Goal: Register for event/course

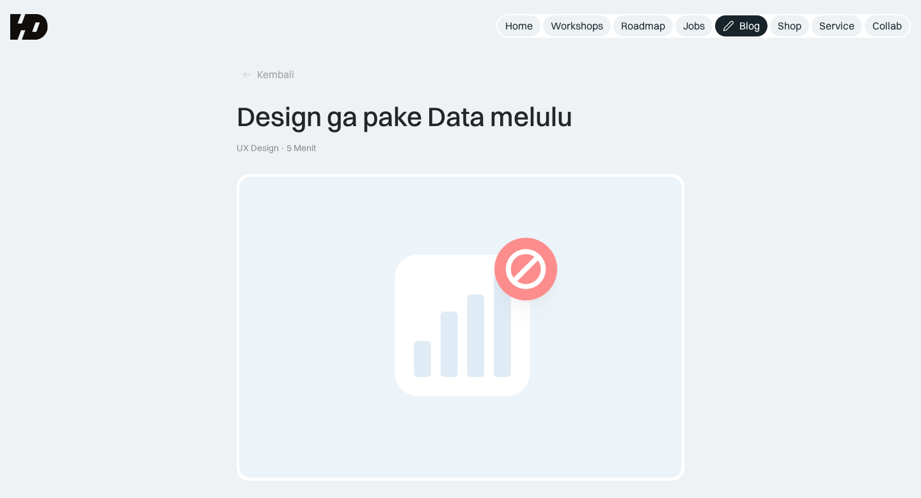
click at [28, 29] on img at bounding box center [29, 27] width 38 height 26
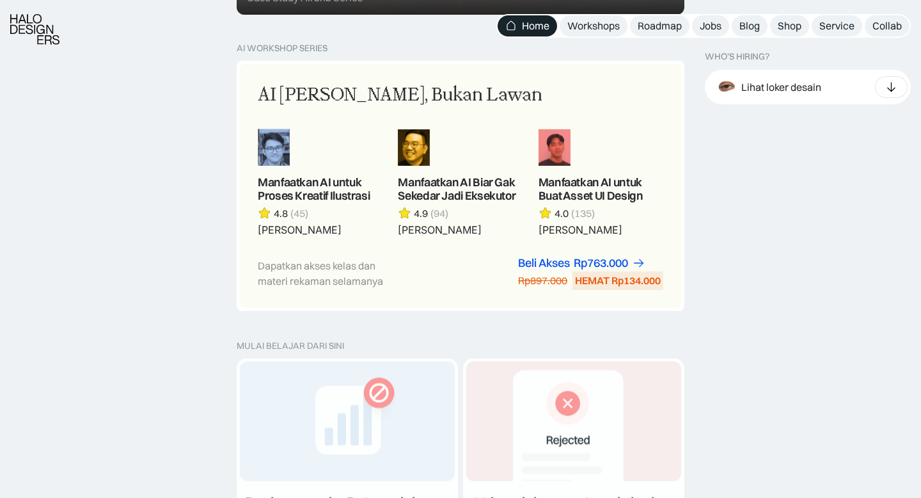
scroll to position [1114, 0]
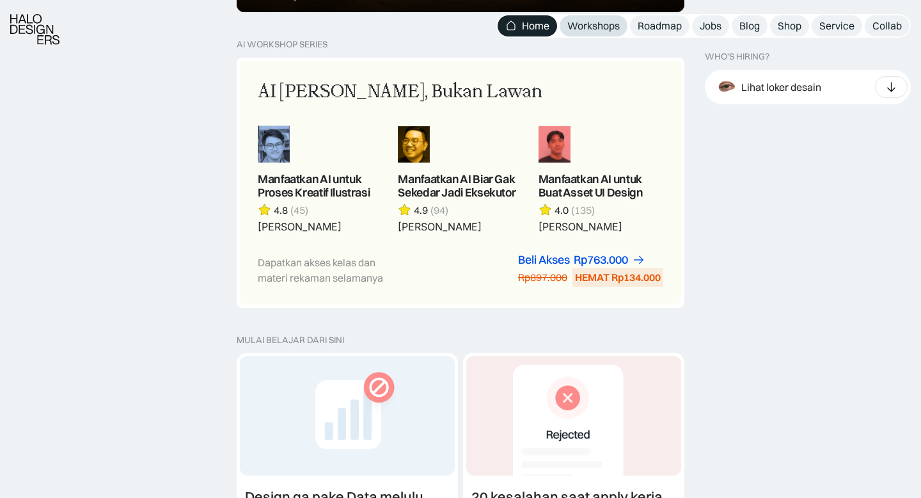
click at [592, 23] on div "Workshops" at bounding box center [593, 25] width 52 height 13
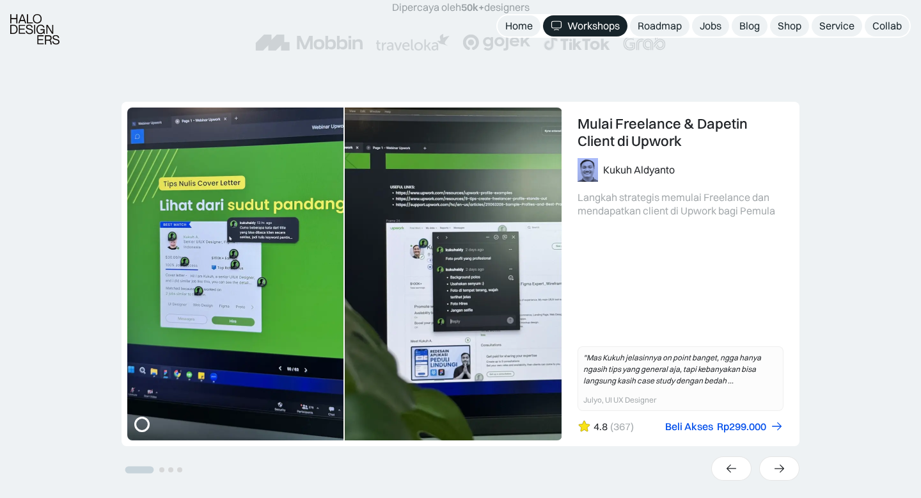
scroll to position [242, 0]
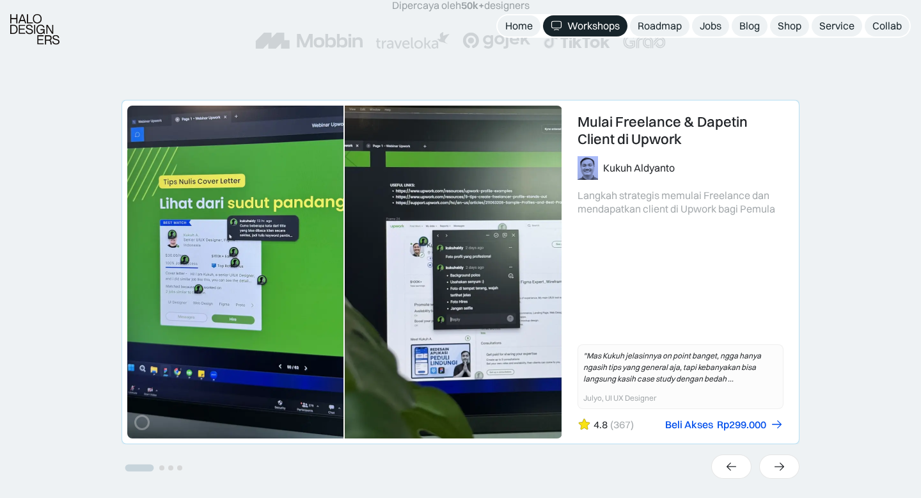
click at [652, 148] on link "1 of 4" at bounding box center [460, 271] width 677 height 343
